Goal: Task Accomplishment & Management: Manage account settings

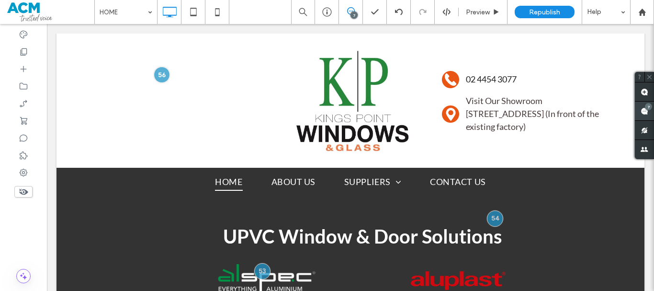
click at [642, 108] on use at bounding box center [645, 111] width 8 height 8
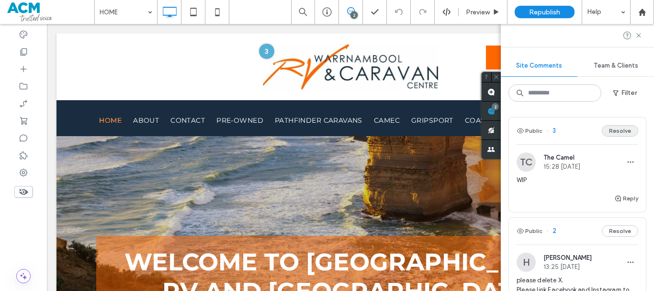
click at [615, 131] on button "Resolve" at bounding box center [620, 130] width 36 height 11
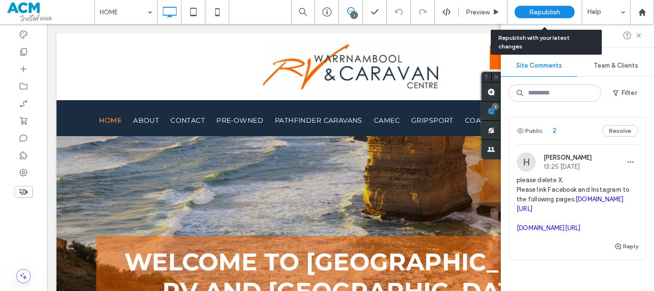
click at [549, 11] on span "Republish" at bounding box center [544, 12] width 31 height 8
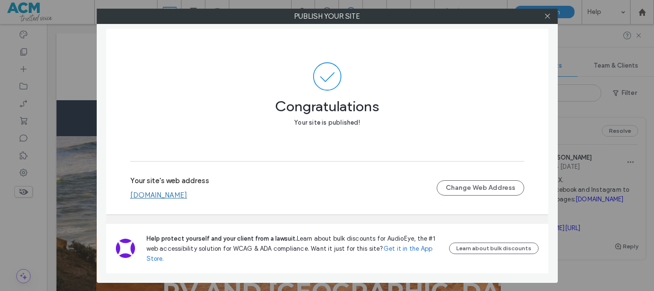
click at [156, 194] on link "[DOMAIN_NAME]" at bounding box center [158, 195] width 57 height 9
